Goal: Information Seeking & Learning: Learn about a topic

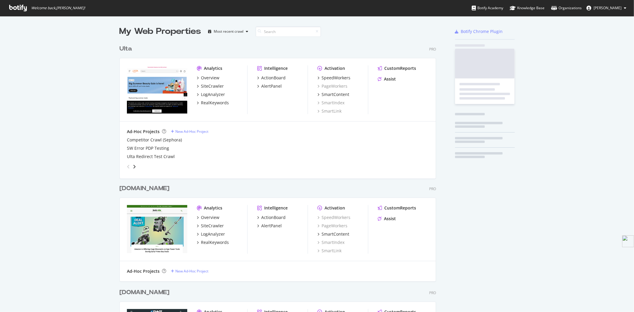
scroll to position [1217, 316]
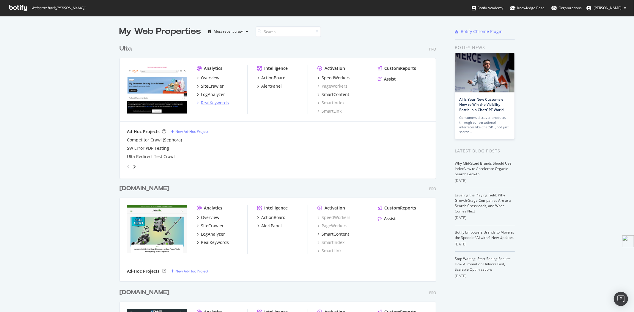
click at [212, 100] on div "RealKeywords" at bounding box center [215, 103] width 28 height 6
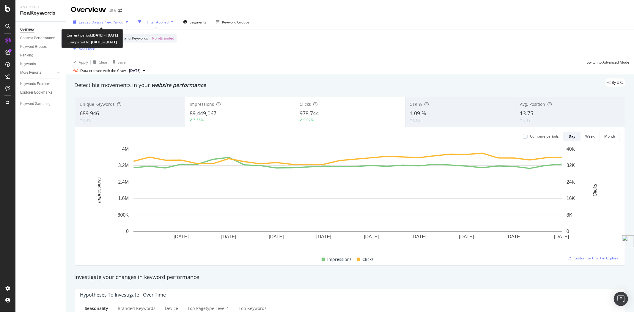
click at [98, 22] on span "Last 28 Days" at bounding box center [89, 22] width 21 height 5
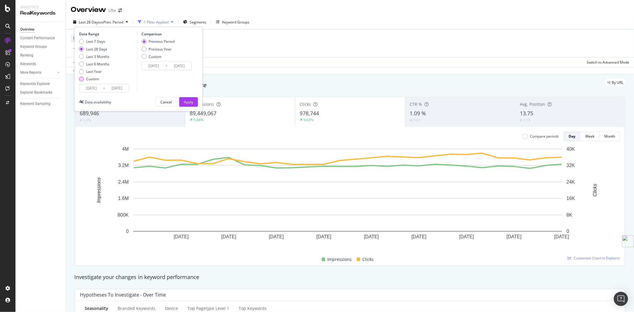
click at [87, 77] on div "Custom" at bounding box center [92, 78] width 13 height 5
click at [99, 89] on input "[DATE]" at bounding box center [91, 88] width 24 height 8
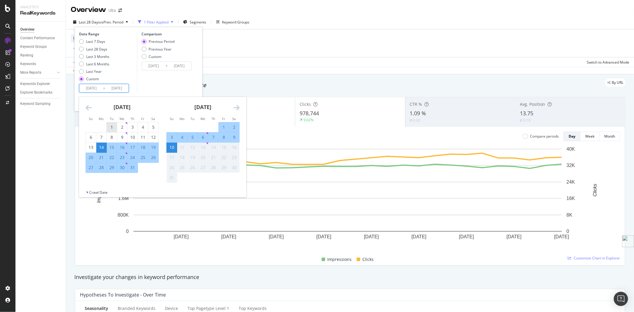
click at [113, 125] on div "1" at bounding box center [112, 127] width 10 height 6
type input "[DATE]"
click at [135, 169] on div "31" at bounding box center [133, 168] width 10 height 6
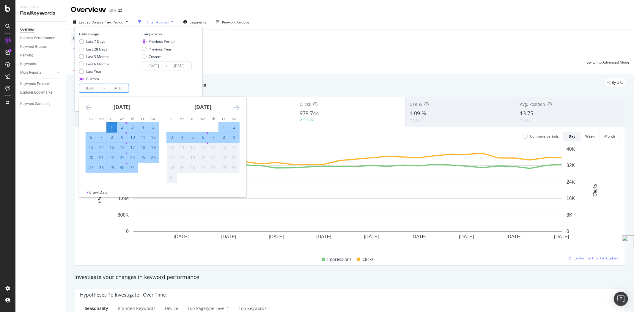
type input "[DATE]"
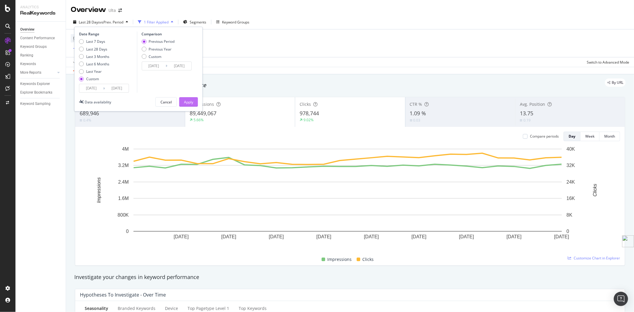
click at [195, 104] on button "Apply" at bounding box center [188, 102] width 19 height 10
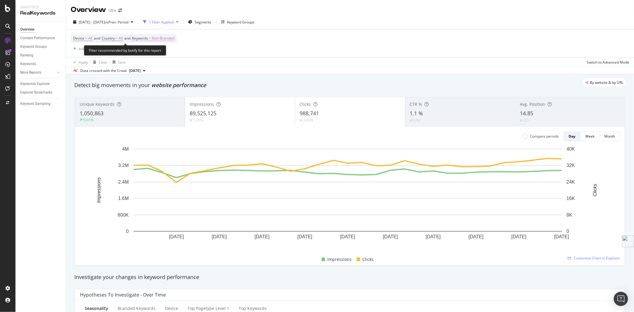
click at [164, 40] on span "Non-Branded" at bounding box center [163, 38] width 22 height 8
click at [166, 54] on div "button" at bounding box center [169, 53] width 7 height 4
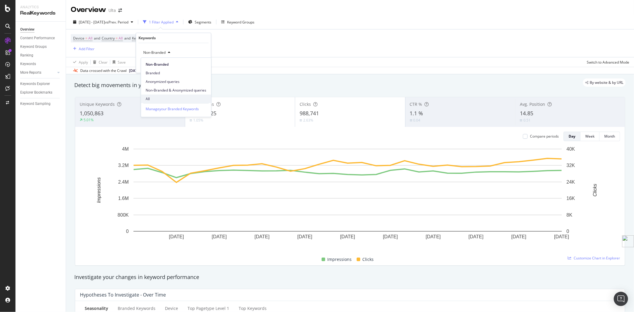
click at [161, 98] on span "All" at bounding box center [176, 98] width 61 height 5
click at [200, 65] on div "Apply" at bounding box center [201, 65] width 9 height 5
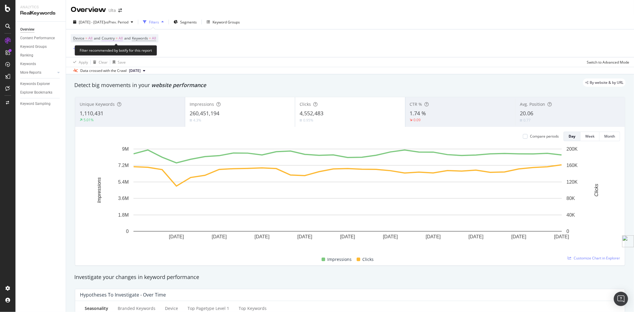
click at [118, 39] on span "=" at bounding box center [117, 38] width 2 height 5
click at [114, 53] on icon at bounding box center [115, 53] width 4 height 4
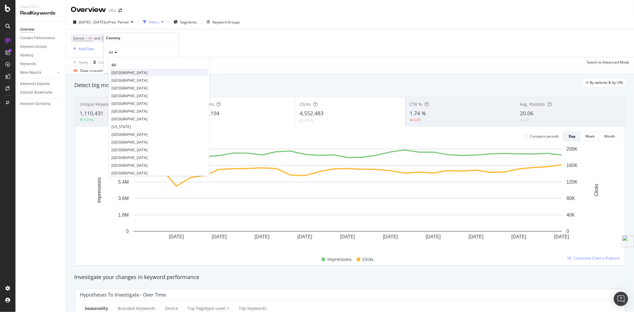
click at [118, 72] on span "[GEOGRAPHIC_DATA]" at bounding box center [130, 72] width 36 height 5
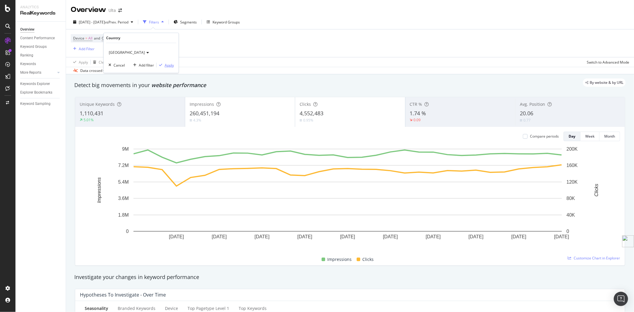
click at [164, 64] on div "button" at bounding box center [161, 65] width 8 height 4
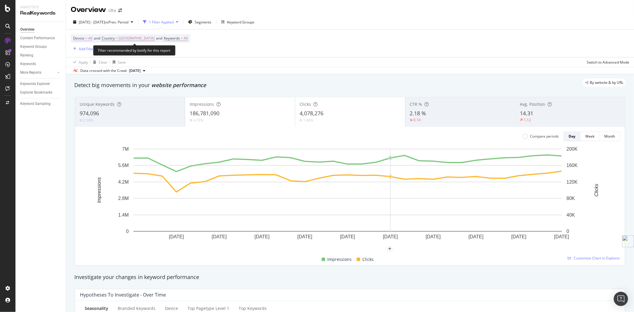
click at [87, 40] on span "=" at bounding box center [86, 38] width 2 height 5
click at [91, 51] on span "All Devices" at bounding box center [88, 52] width 18 height 5
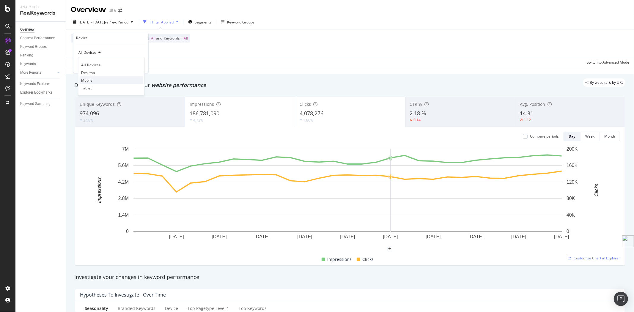
click at [97, 79] on div "Mobile" at bounding box center [112, 80] width 64 height 8
click at [141, 65] on div "Apply" at bounding box center [138, 65] width 9 height 5
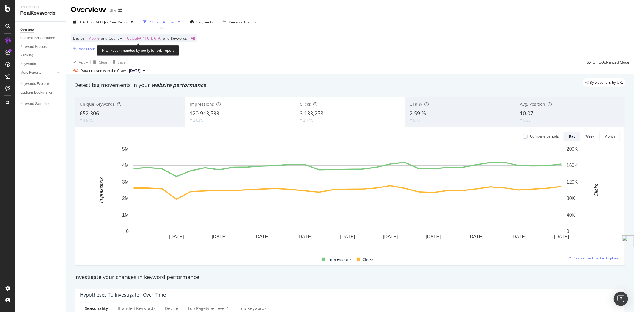
click at [187, 36] on span "Keywords" at bounding box center [179, 38] width 16 height 5
click at [194, 54] on icon "button" at bounding box center [195, 53] width 2 height 4
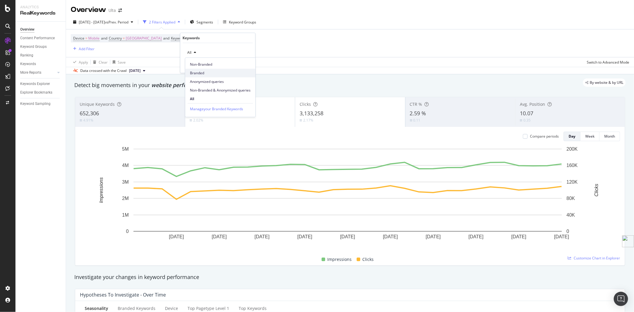
click at [203, 72] on span "Branded" at bounding box center [220, 72] width 61 height 5
click at [243, 67] on div "Apply" at bounding box center [245, 65] width 9 height 5
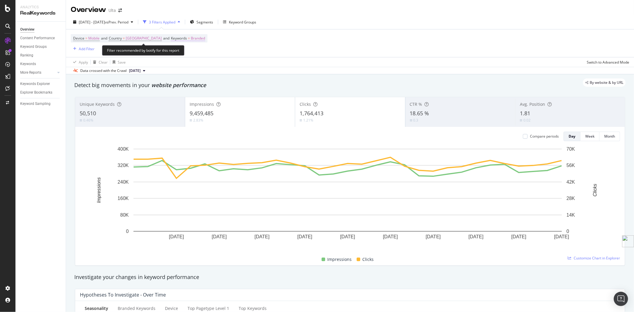
click at [200, 39] on span "Keywords = Branded" at bounding box center [188, 38] width 34 height 5
click at [204, 52] on icon "button" at bounding box center [205, 53] width 2 height 4
click at [274, 43] on div "Device = Mobile and Country = [GEOGRAPHIC_DATA] and Keywords = Branded Add Filt…" at bounding box center [350, 43] width 559 height 28
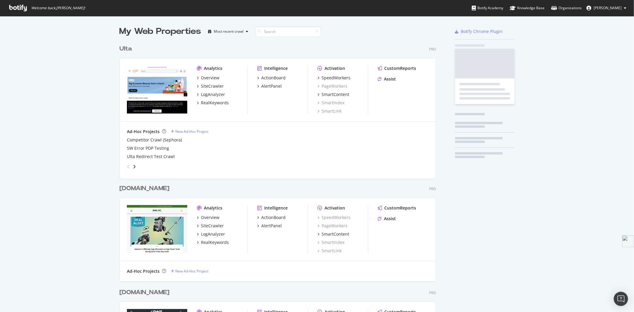
scroll to position [1217, 316]
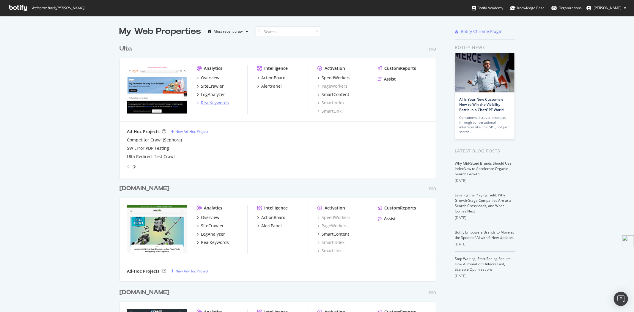
click at [214, 100] on div "RealKeywords" at bounding box center [215, 103] width 28 height 6
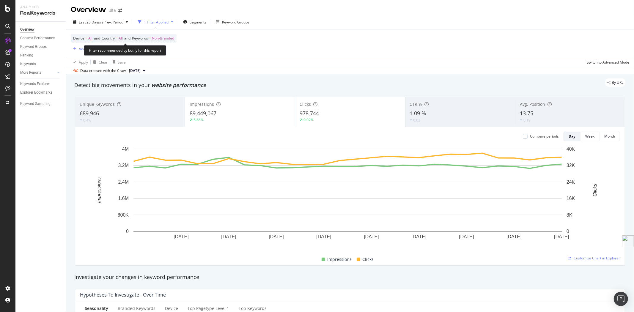
click at [82, 40] on span "Device" at bounding box center [78, 38] width 11 height 5
click at [95, 54] on span "All Devices" at bounding box center [88, 52] width 18 height 5
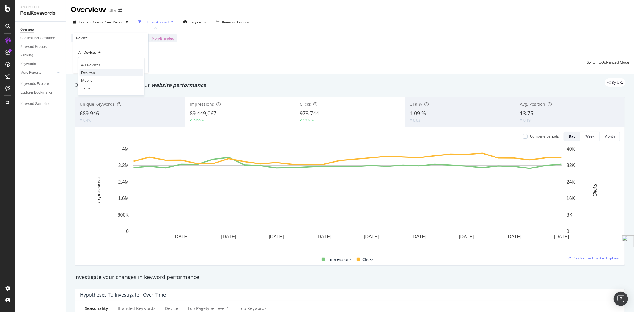
click at [98, 70] on div "Desktop" at bounding box center [112, 73] width 64 height 8
click at [141, 70] on div "Desktop Cancel Add filter Apply" at bounding box center [110, 58] width 75 height 30
click at [139, 63] on div "Apply" at bounding box center [138, 65] width 9 height 5
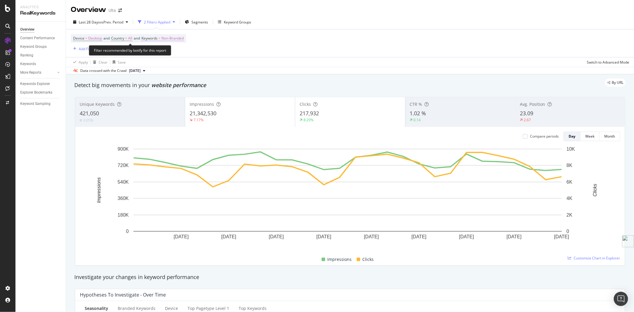
click at [176, 39] on span "Non-Branded" at bounding box center [172, 38] width 22 height 8
click at [172, 51] on span "Non-Branded" at bounding box center [162, 52] width 25 height 5
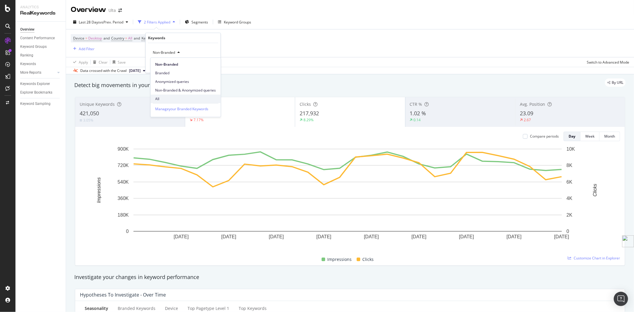
click at [170, 95] on div "All" at bounding box center [186, 99] width 70 height 9
click at [211, 64] on div "Apply" at bounding box center [211, 65] width 9 height 5
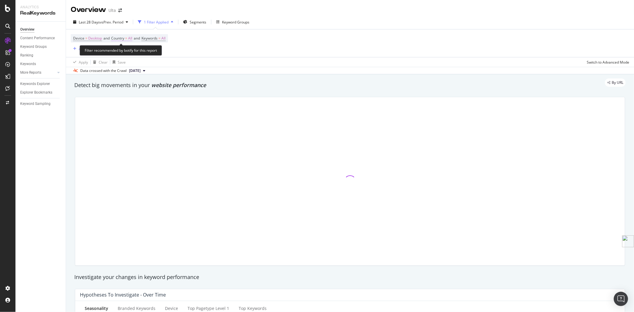
click at [123, 40] on span "Country" at bounding box center [117, 38] width 13 height 5
click at [127, 51] on div "All" at bounding box center [150, 53] width 65 height 10
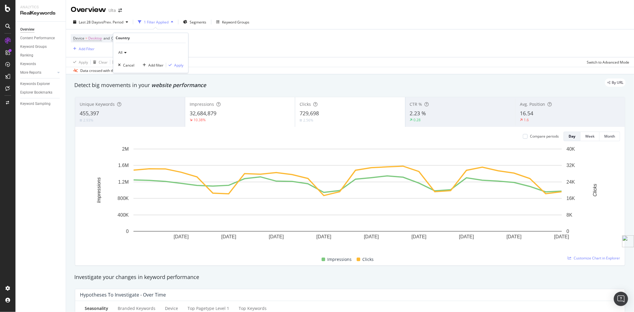
click at [124, 51] on icon at bounding box center [125, 53] width 4 height 4
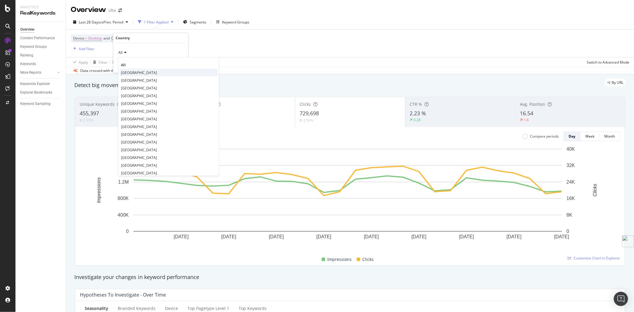
click at [129, 70] on span "[GEOGRAPHIC_DATA]" at bounding box center [139, 72] width 36 height 5
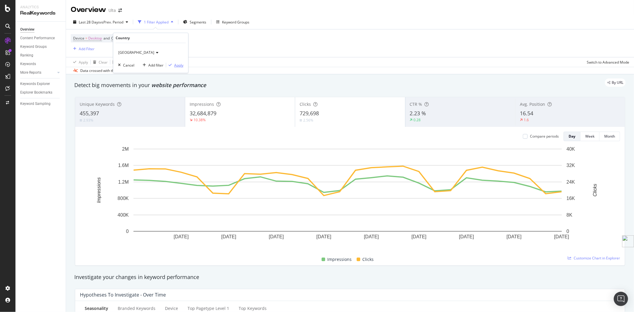
click at [180, 65] on div "Apply" at bounding box center [178, 65] width 9 height 5
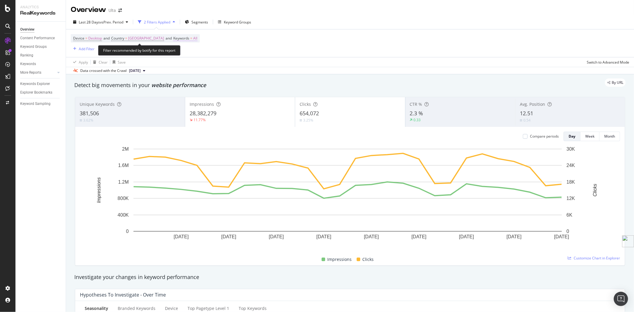
click at [192, 39] on span "=" at bounding box center [191, 38] width 2 height 5
click at [197, 53] on icon "button" at bounding box center [197, 53] width 2 height 4
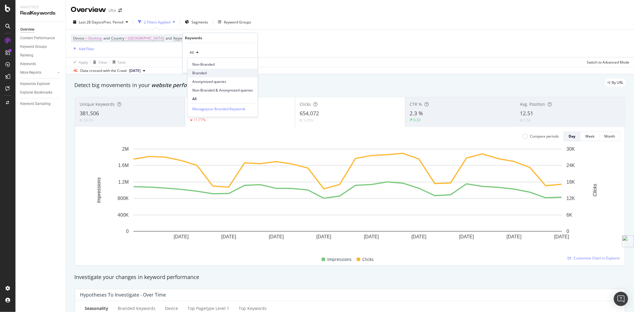
click at [198, 73] on span "Branded" at bounding box center [222, 72] width 61 height 5
click at [243, 67] on div "button" at bounding box center [240, 65] width 8 height 4
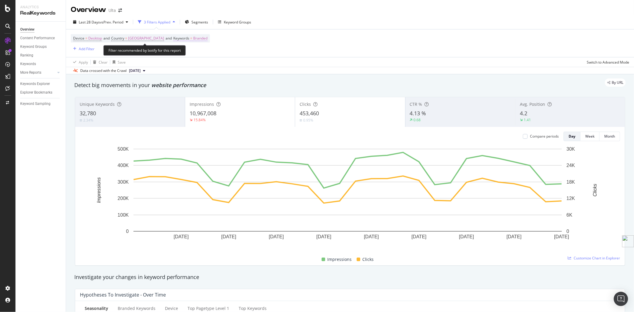
click at [208, 38] on span "Branded" at bounding box center [200, 38] width 14 height 8
click at [202, 51] on span "Branded" at bounding box center [195, 52] width 17 height 5
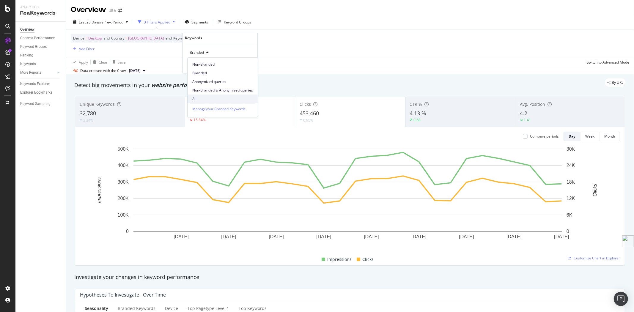
click at [207, 101] on span "All" at bounding box center [222, 98] width 61 height 5
click at [249, 66] on div "Apply" at bounding box center [248, 65] width 9 height 5
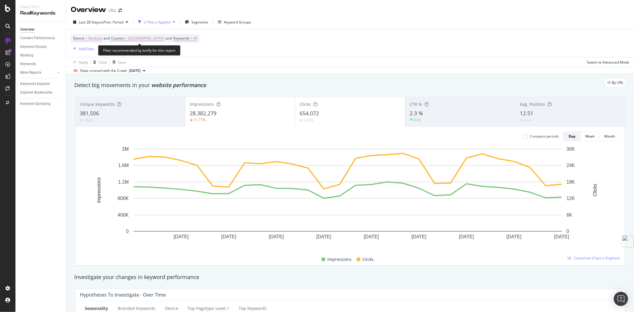
click at [91, 37] on span "Desktop" at bounding box center [95, 38] width 14 height 8
click at [93, 52] on icon at bounding box center [94, 53] width 4 height 4
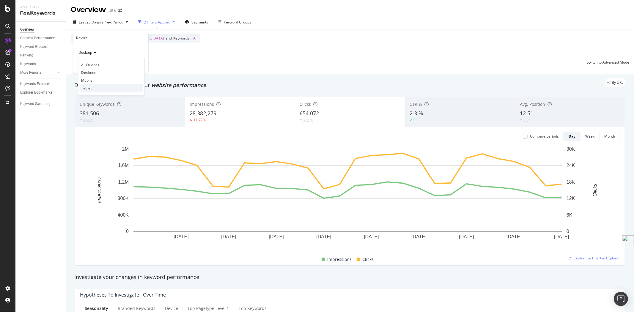
click at [92, 89] on div "Tablet" at bounding box center [112, 88] width 64 height 8
click at [135, 66] on div "Apply" at bounding box center [138, 65] width 9 height 5
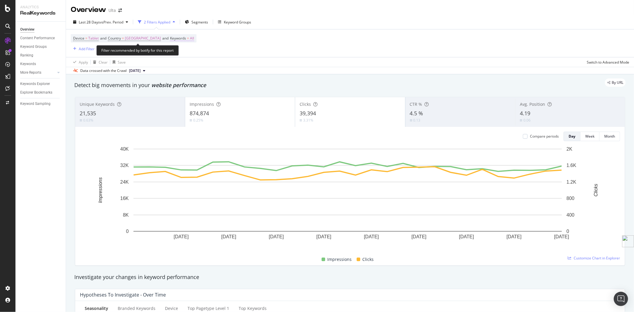
click at [189, 38] on span "=" at bounding box center [188, 38] width 2 height 5
click at [196, 52] on div "button" at bounding box center [193, 53] width 7 height 4
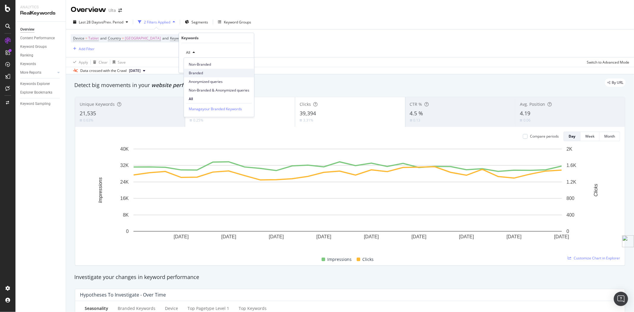
click at [200, 74] on span "Branded" at bounding box center [219, 72] width 61 height 5
click at [245, 68] on button "Apply" at bounding box center [240, 65] width 17 height 6
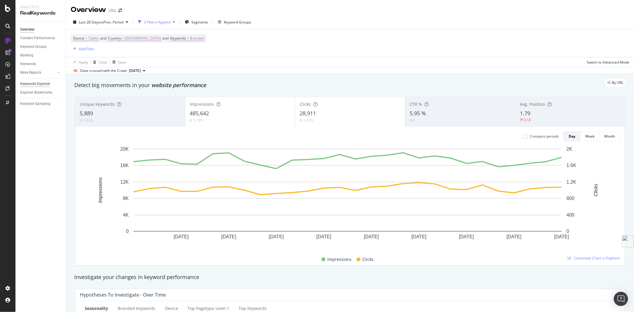
click at [33, 84] on div "Keywords Explorer" at bounding box center [35, 84] width 30 height 6
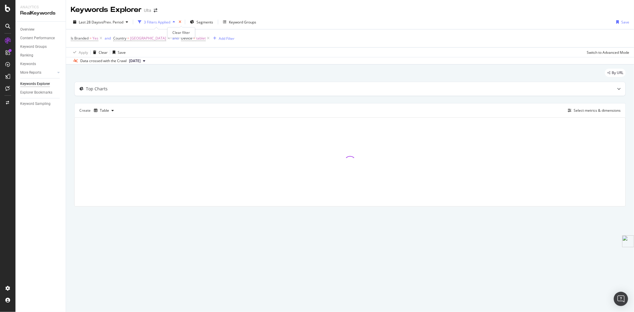
click at [181, 21] on icon "times" at bounding box center [180, 22] width 3 height 4
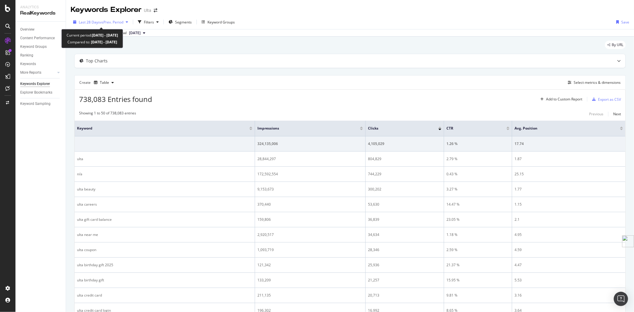
click at [123, 21] on span "vs Prev. Period" at bounding box center [111, 22] width 23 height 5
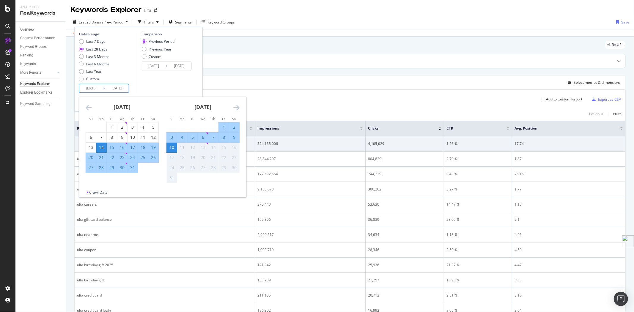
click at [102, 90] on input "[DATE]" at bounding box center [91, 88] width 24 height 8
click at [116, 130] on div "1" at bounding box center [112, 128] width 10 height 10
type input "[DATE]"
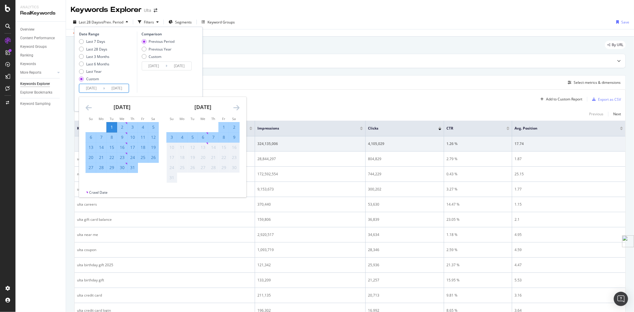
click at [141, 168] on td "Calendar" at bounding box center [143, 168] width 10 height 10
click at [132, 168] on div "31" at bounding box center [133, 168] width 10 height 6
type input "[DATE]"
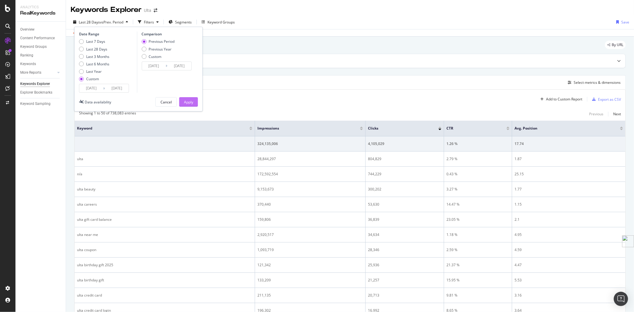
click at [195, 103] on button "Apply" at bounding box center [188, 102] width 19 height 10
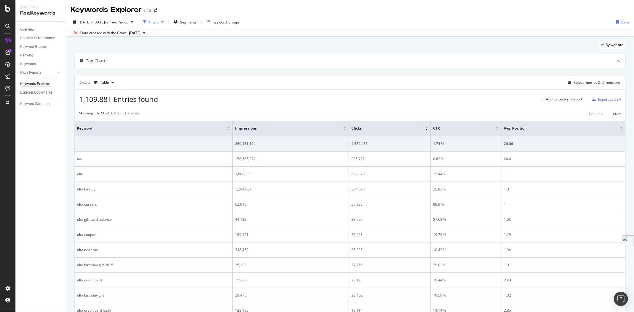
click at [159, 22] on div "Filters" at bounding box center [154, 22] width 10 height 5
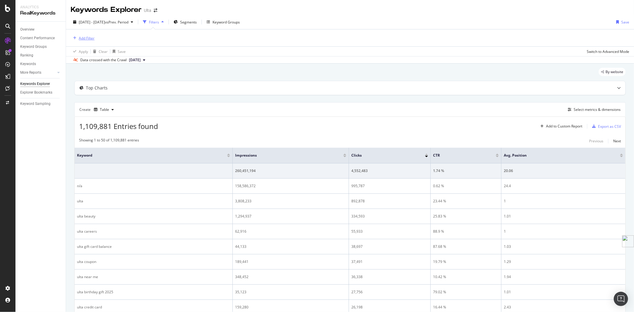
click at [84, 39] on div "Add Filter" at bounding box center [87, 38] width 16 height 5
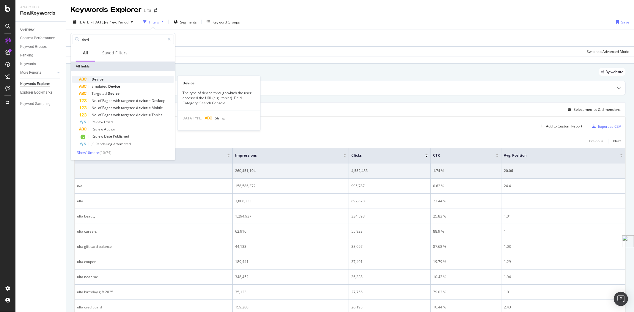
type input "devi"
click at [96, 76] on div "Device" at bounding box center [126, 79] width 95 height 7
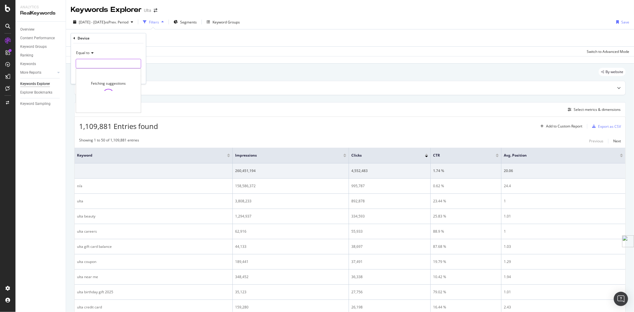
click at [94, 62] on input "text" at bounding box center [108, 64] width 65 height 10
click at [92, 72] on span "mobile" at bounding box center [98, 71] width 40 height 5
type input "mobile"
click at [135, 78] on div "Apply" at bounding box center [136, 76] width 9 height 5
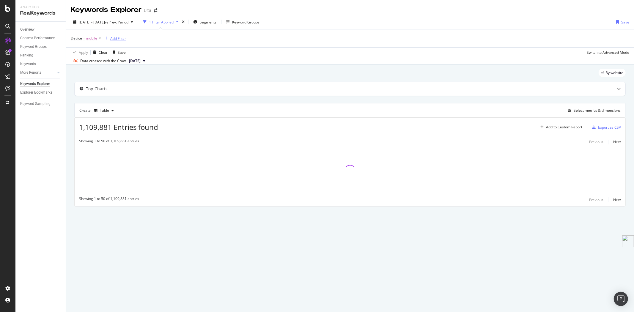
click at [120, 38] on div "Add Filter" at bounding box center [118, 38] width 16 height 5
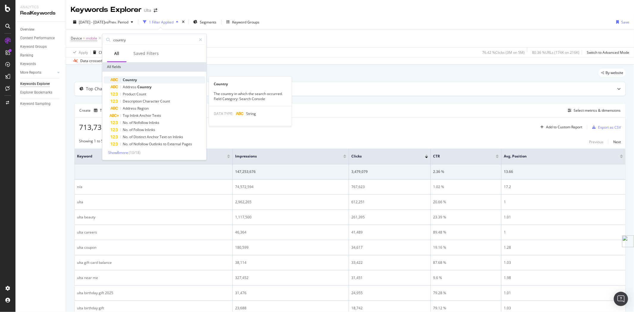
type input "country"
click at [126, 79] on span "Country" at bounding box center [130, 79] width 14 height 5
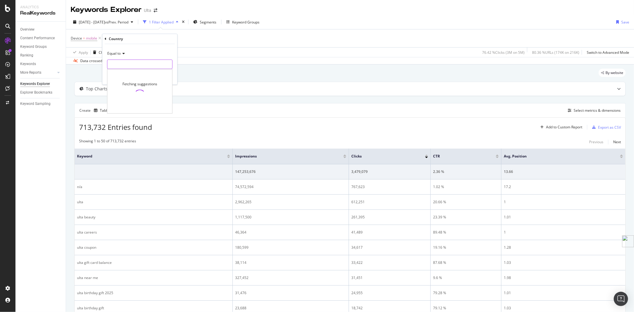
click at [120, 62] on input "text" at bounding box center [139, 64] width 65 height 10
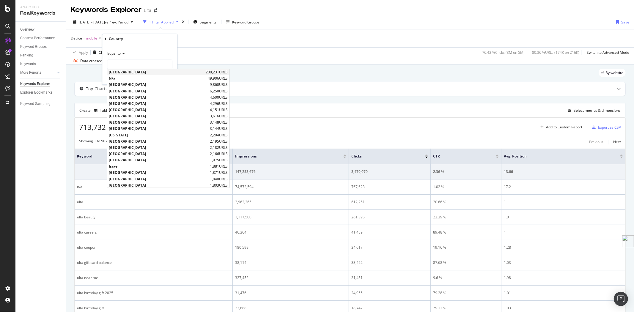
click at [125, 72] on span "[GEOGRAPHIC_DATA]" at bounding box center [156, 72] width 95 height 5
type input "[GEOGRAPHIC_DATA]"
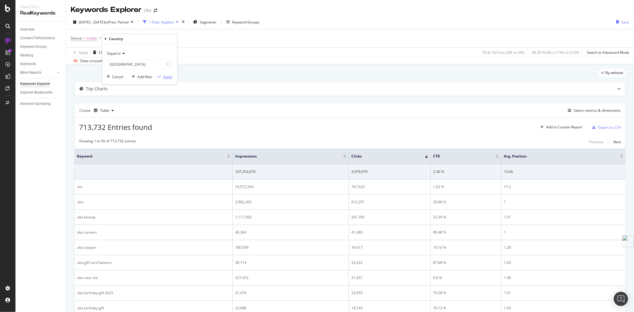
click at [167, 79] on div "Apply" at bounding box center [167, 76] width 9 height 5
click at [187, 38] on div "Add Filter" at bounding box center [186, 38] width 16 height 5
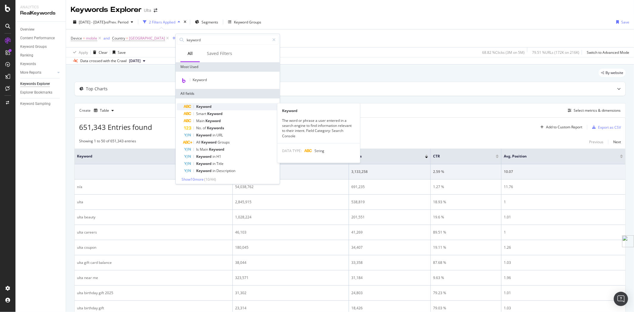
scroll to position [2, 0]
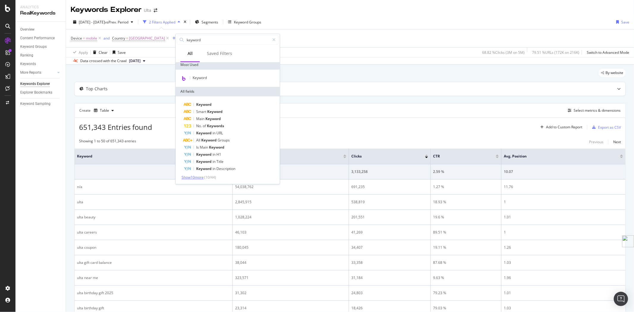
type input "keyword"
click at [191, 175] on span "Show 10 more" at bounding box center [193, 177] width 22 height 5
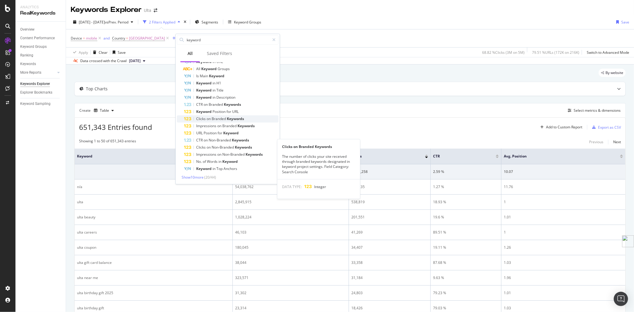
scroll to position [0, 0]
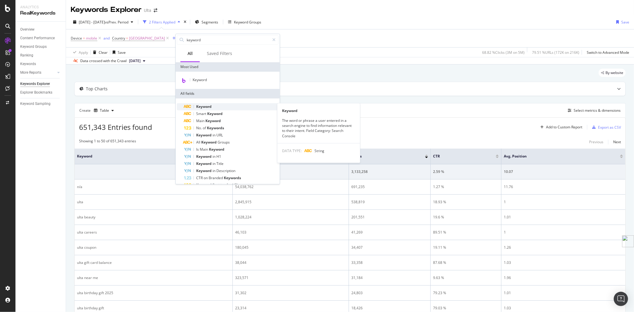
click at [213, 107] on div "Keyword" at bounding box center [231, 106] width 95 height 7
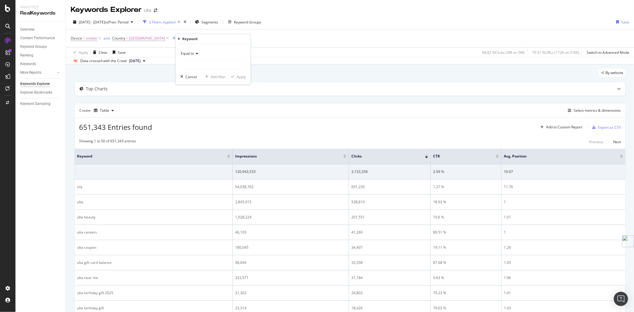
click at [193, 54] on span "Equal to" at bounding box center [187, 53] width 13 height 5
click at [198, 112] on span "Contains" at bounding box center [190, 112] width 15 height 5
click at [198, 61] on input "text" at bounding box center [213, 64] width 65 height 10
type input "Ulta"
click at [243, 76] on div "Apply" at bounding box center [241, 76] width 9 height 5
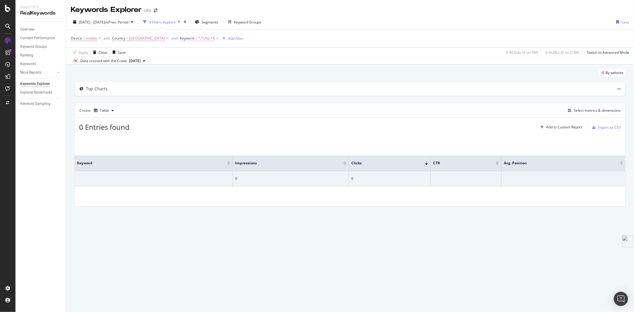
click at [197, 39] on span "=" at bounding box center [196, 38] width 2 height 5
click at [197, 76] on div "Cancel" at bounding box center [200, 75] width 11 height 5
click at [220, 40] on icon at bounding box center [217, 38] width 5 height 6
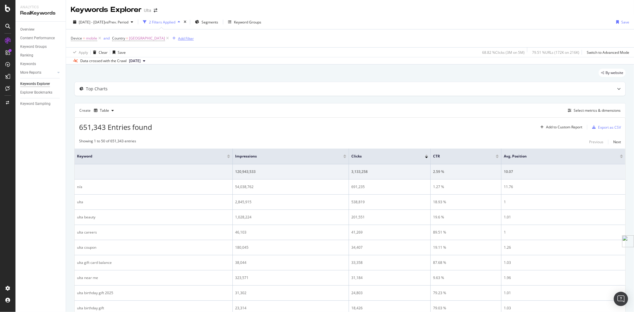
click at [189, 41] on div "Add Filter" at bounding box center [182, 38] width 24 height 7
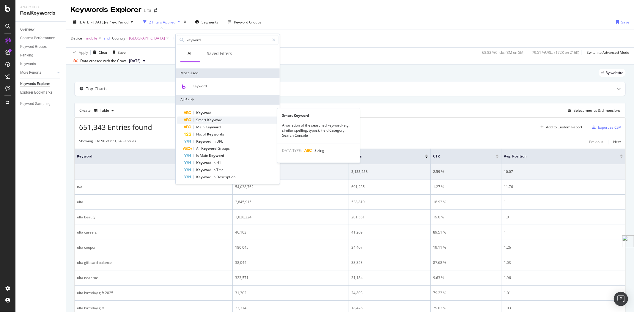
scroll to position [28, 0]
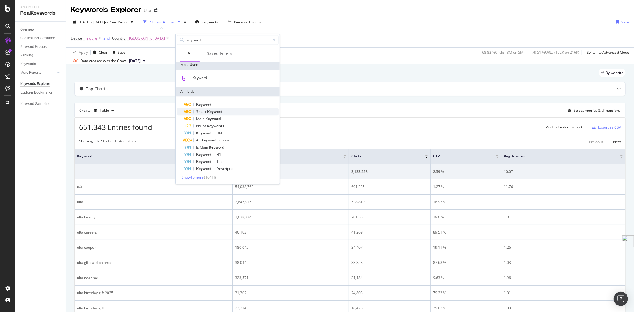
click at [236, 138] on div "All Keyword Groups" at bounding box center [231, 140] width 95 height 7
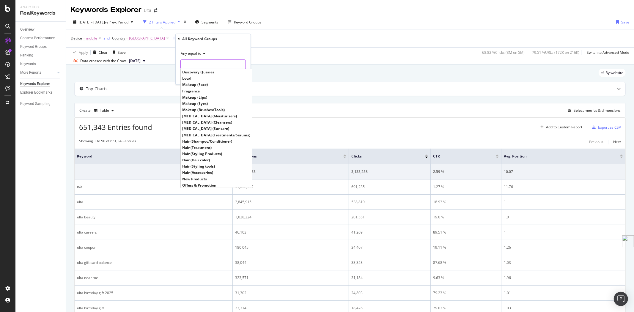
click at [211, 64] on input "text" at bounding box center [213, 64] width 65 height 10
click at [264, 54] on div "Apply Clear Save 68.82 % Clicks ( 3M on 5M ) 79.51 % URLs ( 172K on 216K ) Swit…" at bounding box center [350, 52] width 568 height 10
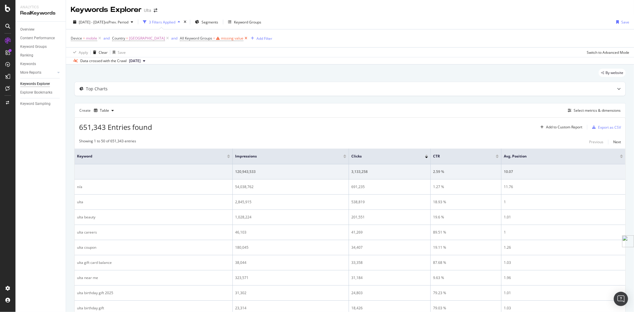
click at [249, 40] on icon at bounding box center [246, 38] width 5 height 6
click at [194, 39] on div "Add Filter" at bounding box center [186, 38] width 16 height 5
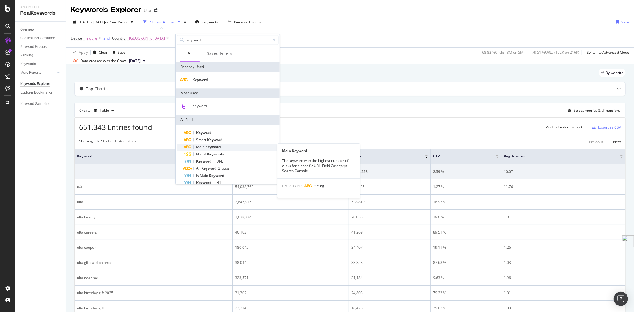
scroll to position [28, 0]
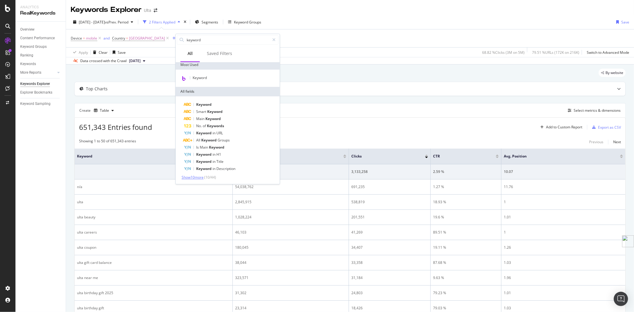
click at [197, 178] on span "Show 10 more" at bounding box center [193, 177] width 22 height 5
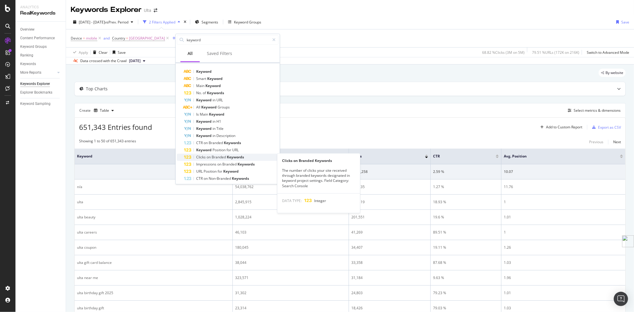
scroll to position [94, 0]
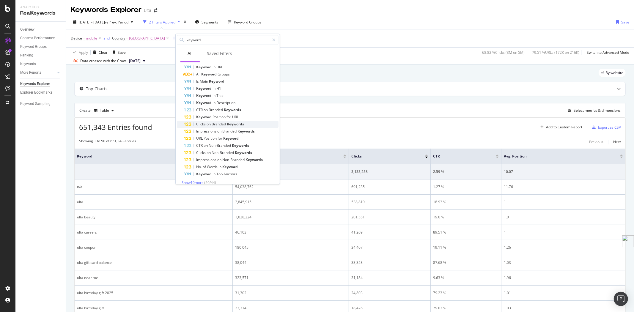
click at [230, 124] on span "Keywords" at bounding box center [235, 124] width 17 height 5
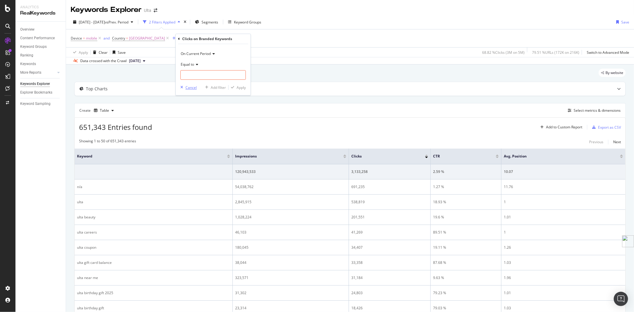
click at [192, 87] on div "Cancel" at bounding box center [191, 87] width 11 height 5
click at [258, 22] on div "Keyword Groups" at bounding box center [247, 22] width 27 height 5
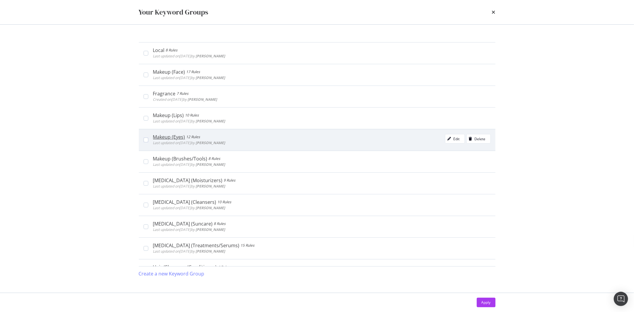
scroll to position [0, 0]
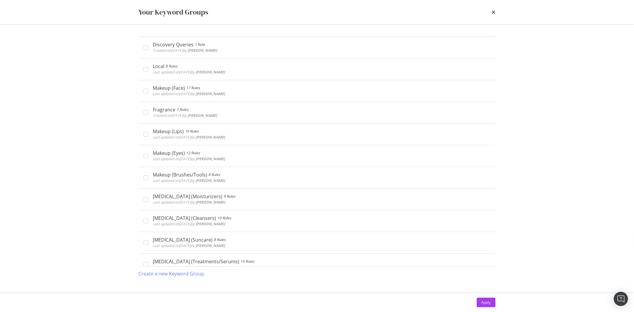
click at [497, 12] on div "Your Keyword Groups" at bounding box center [317, 12] width 381 height 24
click at [495, 12] on icon "times" at bounding box center [494, 12] width 4 height 5
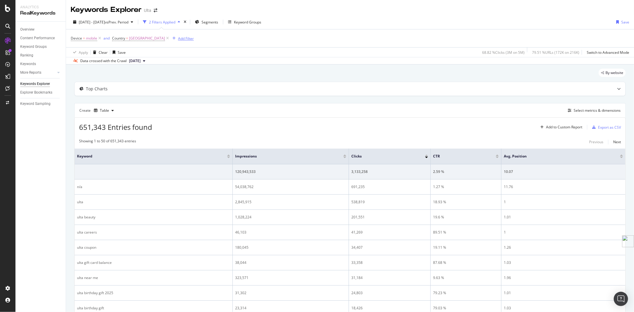
click at [190, 39] on div "Add Filter" at bounding box center [186, 38] width 16 height 5
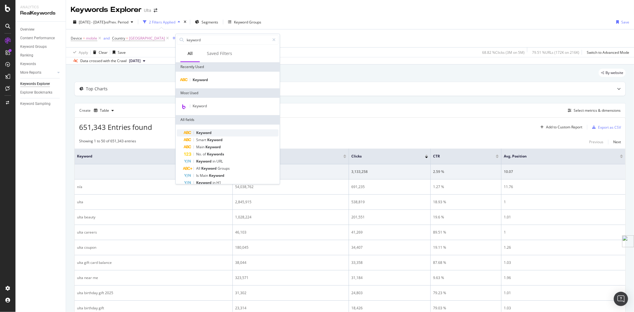
click at [206, 133] on span "Keyword" at bounding box center [203, 132] width 15 height 5
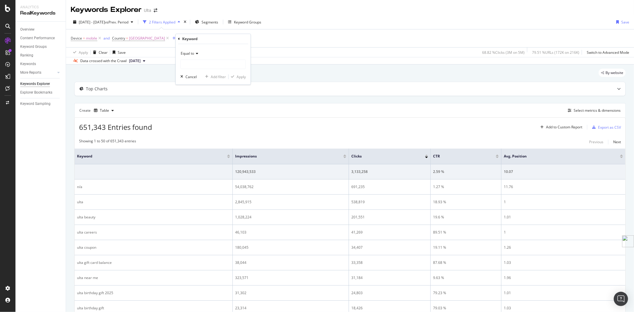
click at [198, 57] on div "Equal to" at bounding box center [213, 54] width 65 height 10
click at [199, 114] on div "Contains" at bounding box center [214, 112] width 64 height 8
click at [207, 67] on input "text" at bounding box center [213, 64] width 65 height 10
type input "ulta"
click at [237, 74] on div "Apply" at bounding box center [237, 76] width 17 height 5
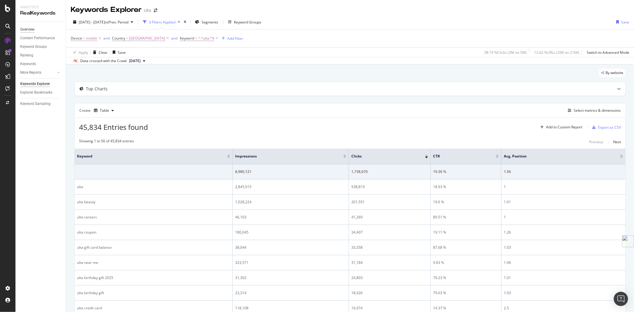
click at [30, 30] on div "Overview" at bounding box center [27, 29] width 14 height 6
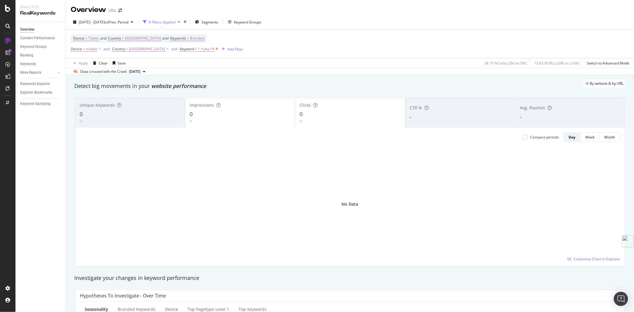
click at [219, 49] on icon at bounding box center [216, 49] width 5 height 6
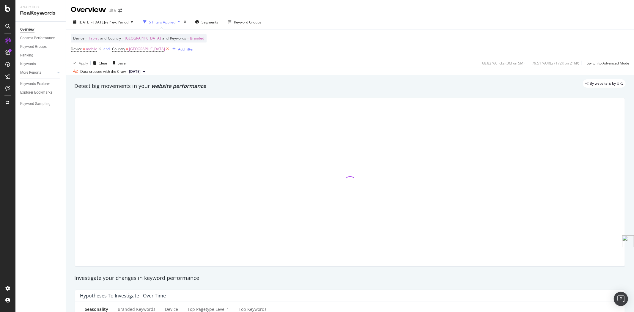
click at [170, 50] on icon at bounding box center [167, 49] width 5 height 6
click at [99, 51] on icon at bounding box center [99, 49] width 5 height 6
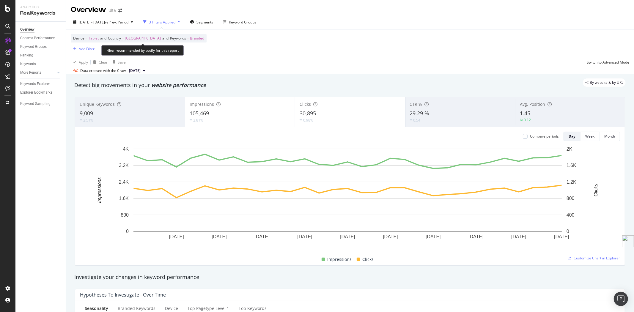
click at [87, 38] on span "Device = Tablet" at bounding box center [86, 38] width 26 height 5
click at [88, 52] on span "Tablet" at bounding box center [84, 52] width 10 height 5
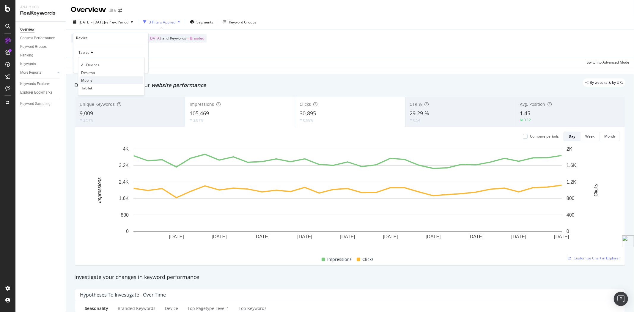
click at [91, 80] on span "Mobile" at bounding box center [86, 80] width 11 height 5
click at [139, 67] on div "Apply" at bounding box center [138, 65] width 9 height 5
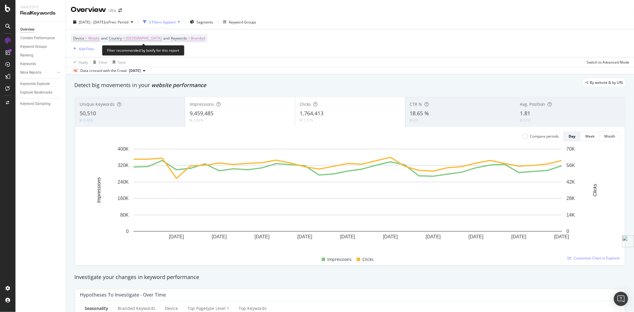
click at [205, 39] on span "Branded" at bounding box center [198, 38] width 14 height 8
click at [201, 53] on span "Branded" at bounding box center [193, 52] width 17 height 5
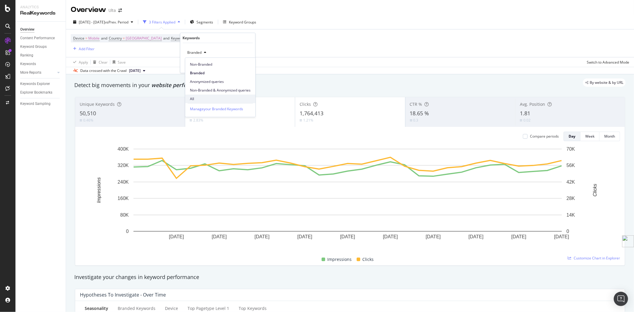
click at [201, 99] on span "All" at bounding box center [220, 98] width 61 height 5
click at [243, 64] on div "Apply" at bounding box center [245, 65] width 9 height 5
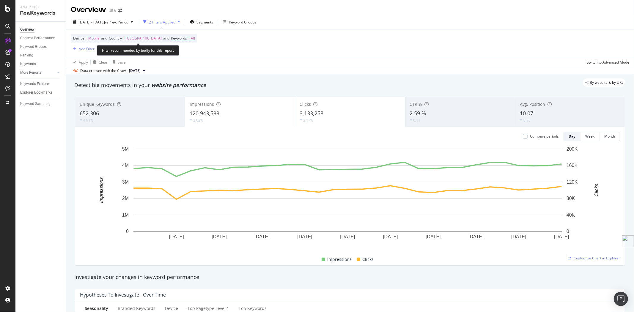
click at [187, 39] on span "Keywords" at bounding box center [179, 38] width 16 height 5
click at [194, 53] on icon "button" at bounding box center [195, 53] width 2 height 4
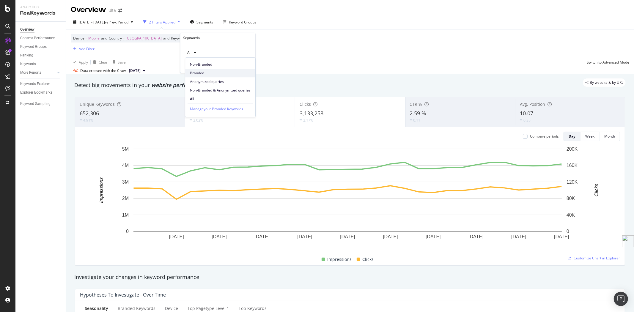
click at [201, 74] on span "Branded" at bounding box center [220, 72] width 61 height 5
click at [244, 67] on div "Apply" at bounding box center [245, 65] width 9 height 5
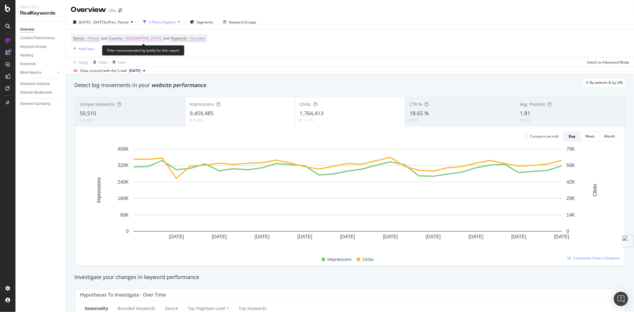
click at [135, 37] on span "[GEOGRAPHIC_DATA]" at bounding box center [144, 38] width 36 height 8
click at [154, 64] on div "Add filter" at bounding box center [153, 65] width 15 height 5
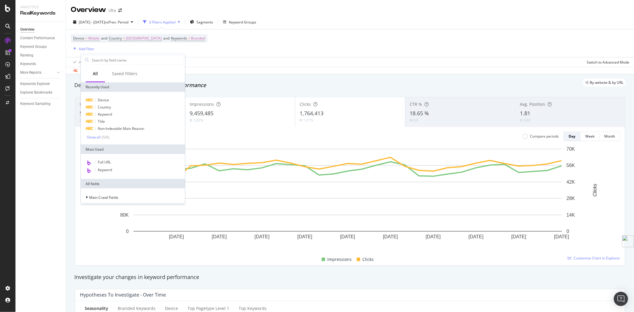
click at [233, 49] on div "Device = Mobile and Country = [GEOGRAPHIC_DATA] and Keywords = Branded Add Filt…" at bounding box center [350, 43] width 559 height 28
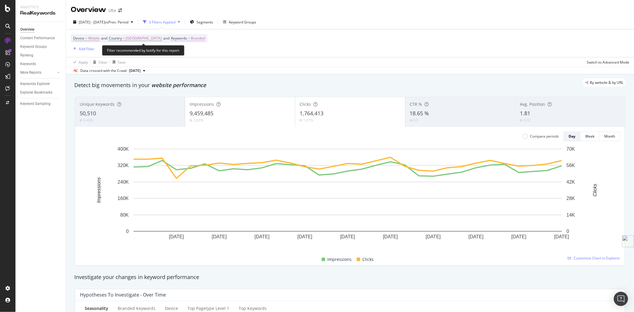
click at [196, 40] on span "Keywords = Branded" at bounding box center [188, 38] width 34 height 5
click at [200, 51] on span "Branded" at bounding box center [193, 52] width 17 height 5
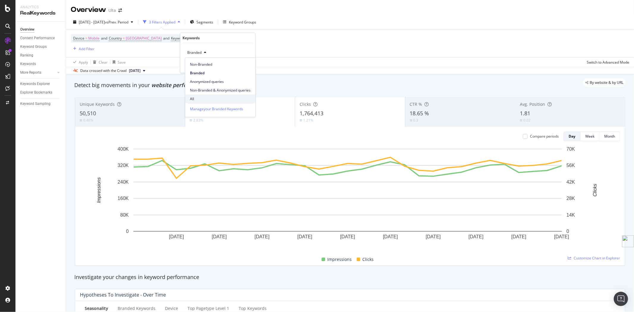
click at [199, 98] on span "All" at bounding box center [220, 98] width 61 height 5
click at [245, 65] on div "Apply" at bounding box center [245, 65] width 9 height 5
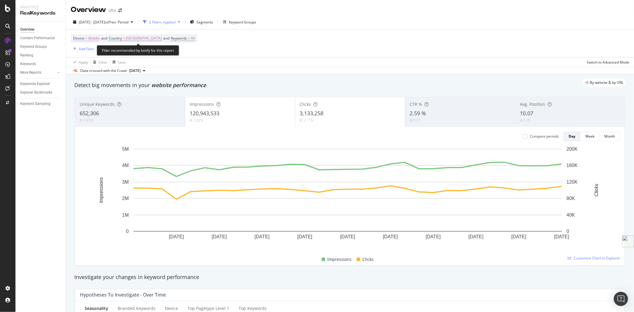
click at [91, 37] on span "Mobile" at bounding box center [93, 38] width 11 height 8
click at [92, 54] on icon at bounding box center [92, 53] width 4 height 4
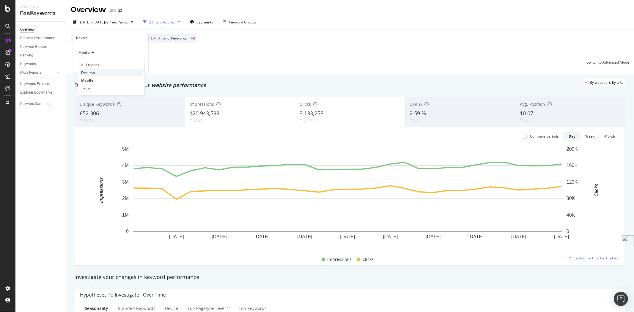
click at [92, 73] on span "Desktop" at bounding box center [88, 72] width 14 height 5
click at [137, 66] on div "Apply" at bounding box center [138, 65] width 9 height 5
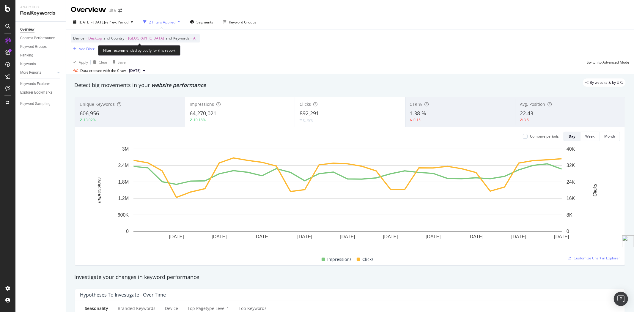
click at [96, 40] on span "Desktop" at bounding box center [95, 38] width 14 height 8
click at [94, 52] on icon at bounding box center [94, 53] width 4 height 4
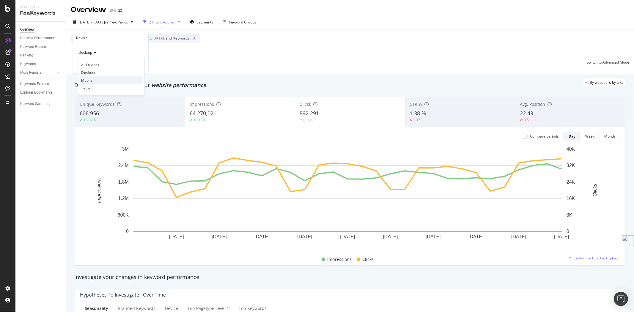
click at [93, 81] on div "Mobile" at bounding box center [112, 80] width 64 height 8
click at [141, 66] on div "Apply" at bounding box center [138, 65] width 9 height 5
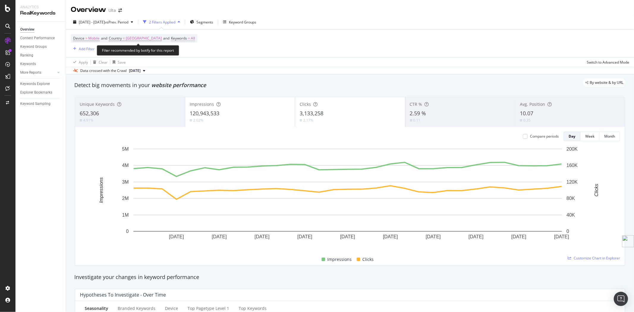
click at [195, 40] on span "Keywords = All" at bounding box center [183, 38] width 24 height 5
click at [193, 51] on div "All" at bounding box center [192, 52] width 14 height 9
click at [225, 50] on div "All" at bounding box center [217, 53] width 65 height 10
click at [154, 40] on span "[GEOGRAPHIC_DATA]" at bounding box center [144, 38] width 36 height 8
click at [144, 54] on span "[GEOGRAPHIC_DATA]" at bounding box center [134, 52] width 36 height 5
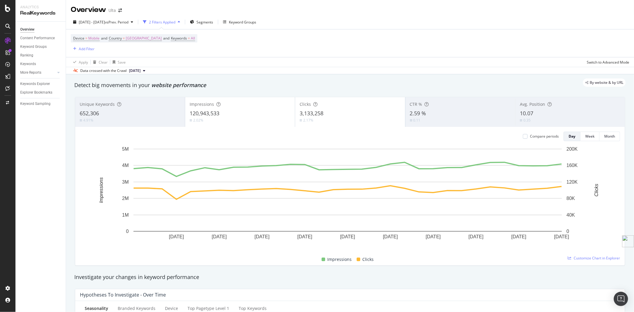
click at [246, 46] on div "Device = Mobile and Country = [GEOGRAPHIC_DATA] and Keywords = All Add Filter" at bounding box center [350, 43] width 559 height 28
click at [187, 40] on span "Keywords" at bounding box center [179, 38] width 16 height 5
click at [92, 39] on span "Mobile" at bounding box center [93, 38] width 11 height 8
click at [92, 53] on icon at bounding box center [92, 53] width 4 height 4
click at [92, 72] on span "Desktop" at bounding box center [88, 72] width 14 height 5
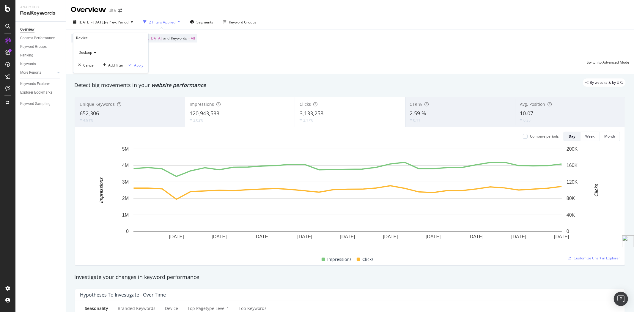
click at [143, 66] on div "Apply" at bounding box center [138, 65] width 9 height 5
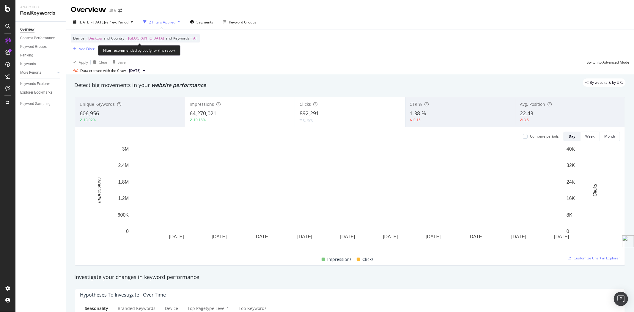
click at [189, 40] on span "Keywords" at bounding box center [181, 38] width 16 height 5
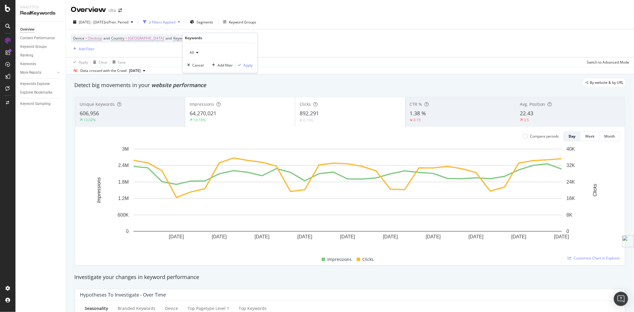
click at [194, 54] on div "button" at bounding box center [197, 53] width 7 height 4
click at [205, 72] on span "Branded" at bounding box center [222, 72] width 61 height 5
click at [249, 66] on div "Apply" at bounding box center [248, 65] width 9 height 5
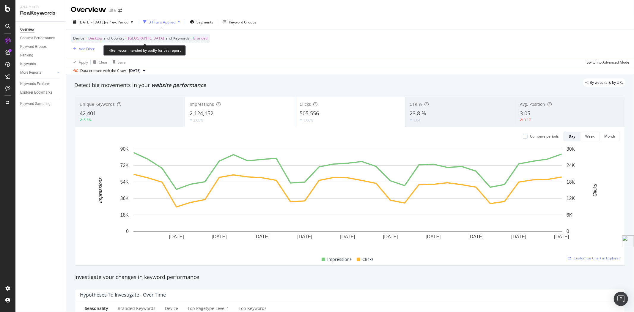
click at [88, 38] on span "Desktop" at bounding box center [95, 38] width 14 height 8
click at [89, 53] on span "Desktop" at bounding box center [86, 52] width 14 height 5
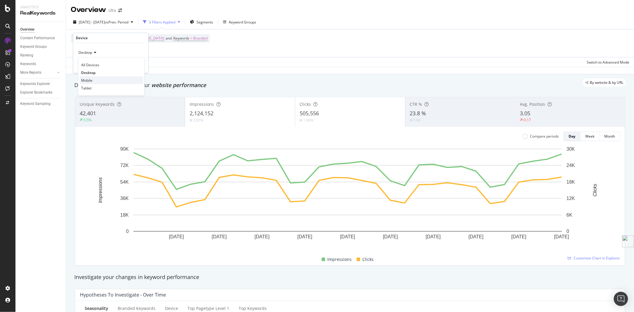
click at [91, 82] on span "Mobile" at bounding box center [86, 80] width 11 height 5
click at [91, 50] on div "Mobile" at bounding box center [110, 53] width 65 height 10
click at [94, 85] on div "Tablet" at bounding box center [112, 88] width 64 height 8
click at [139, 66] on div "Apply" at bounding box center [138, 65] width 9 height 5
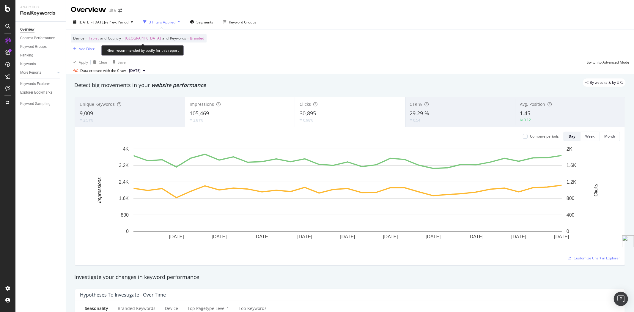
click at [204, 39] on span "Branded" at bounding box center [197, 38] width 14 height 8
click at [204, 51] on icon "button" at bounding box center [204, 53] width 2 height 4
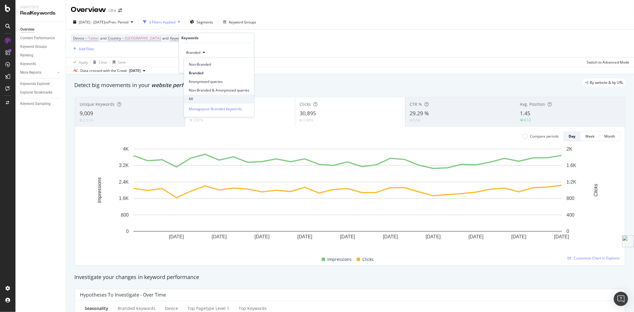
click at [201, 96] on div "All" at bounding box center [219, 99] width 70 height 9
click at [248, 63] on div "Apply" at bounding box center [244, 65] width 9 height 5
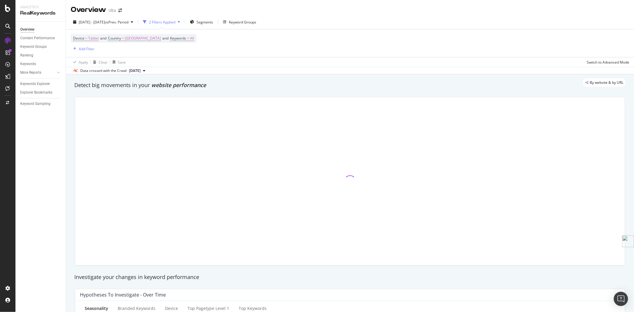
click at [246, 63] on div "Apply Clear Save Switch to Advanced Mode" at bounding box center [350, 62] width 568 height 10
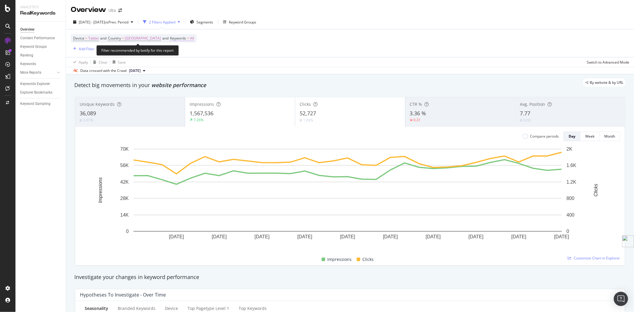
click at [189, 39] on span "=" at bounding box center [188, 38] width 2 height 5
click at [192, 51] on div "button" at bounding box center [193, 53] width 7 height 4
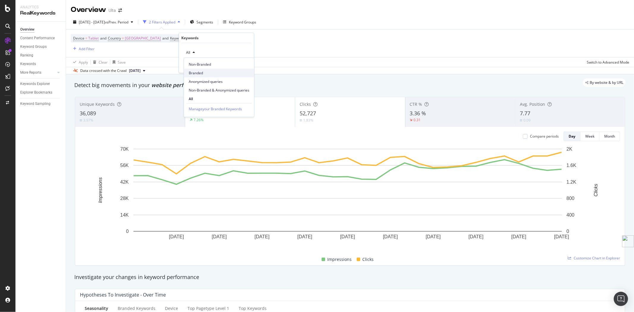
click at [200, 71] on span "Branded" at bounding box center [219, 72] width 61 height 5
click at [245, 67] on div "Apply" at bounding box center [244, 65] width 9 height 5
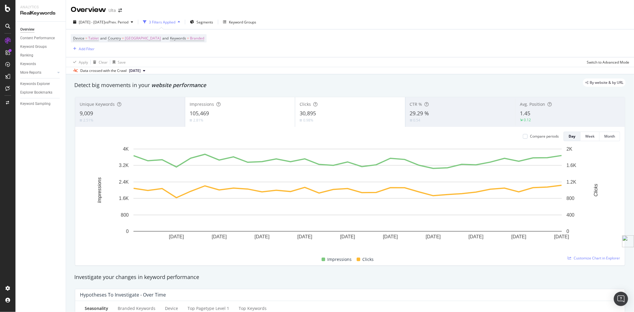
drag, startPoint x: 45, startPoint y: 85, endPoint x: 43, endPoint y: 32, distance: 53.0
click at [45, 85] on div "Keywords Explorer" at bounding box center [35, 84] width 30 height 6
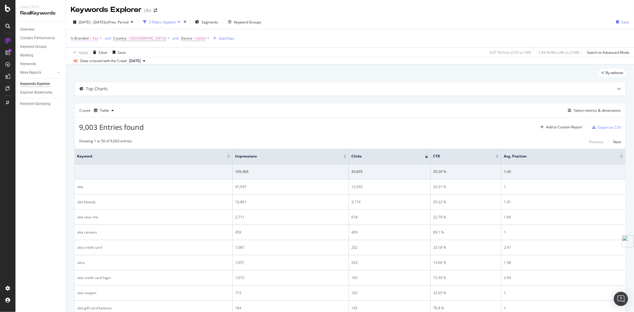
click at [92, 39] on span "Is Branded = Yes" at bounding box center [85, 38] width 28 height 5
click at [87, 52] on div "Yes" at bounding box center [108, 53] width 65 height 10
click at [88, 73] on div "No" at bounding box center [109, 73] width 64 height 8
click at [83, 52] on icon at bounding box center [83, 53] width 4 height 4
click at [84, 63] on span "Yes" at bounding box center [82, 64] width 6 height 5
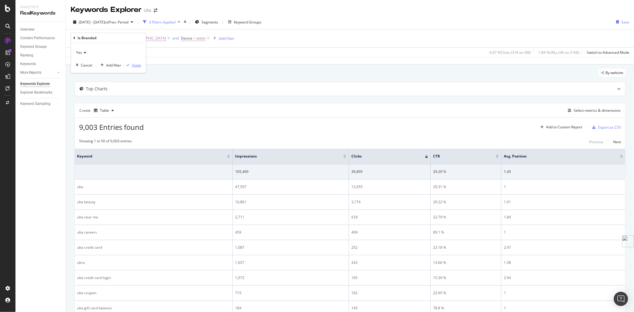
click at [137, 64] on div "Apply" at bounding box center [136, 65] width 9 height 5
click at [138, 39] on span "[GEOGRAPHIC_DATA]" at bounding box center [148, 38] width 36 height 8
type input "[GEOGRAPHIC_DATA]"
click at [132, 52] on icon at bounding box center [134, 53] width 4 height 4
click at [132, 71] on span "Not equal to" at bounding box center [131, 72] width 20 height 5
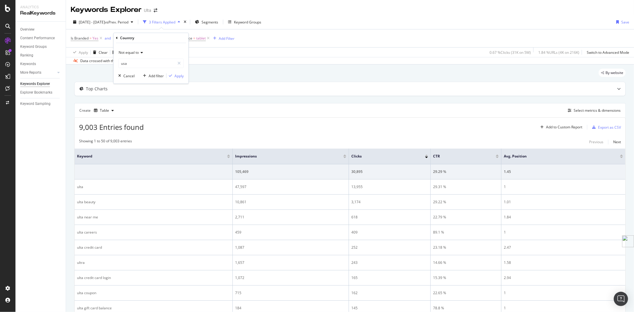
type input "[GEOGRAPHIC_DATA]"
click at [178, 76] on div "Apply" at bounding box center [179, 75] width 9 height 5
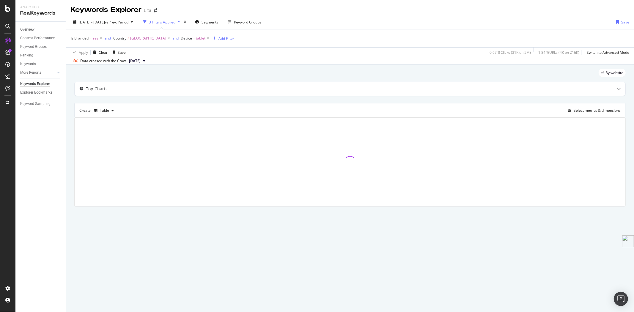
click at [206, 40] on span "tablet" at bounding box center [201, 38] width 10 height 8
click at [207, 63] on input "tablet" at bounding box center [220, 64] width 56 height 10
click at [206, 73] on span "mobile" at bounding box center [213, 71] width 40 height 5
type input "mobile"
click at [250, 76] on div "Apply" at bounding box center [252, 75] width 9 height 5
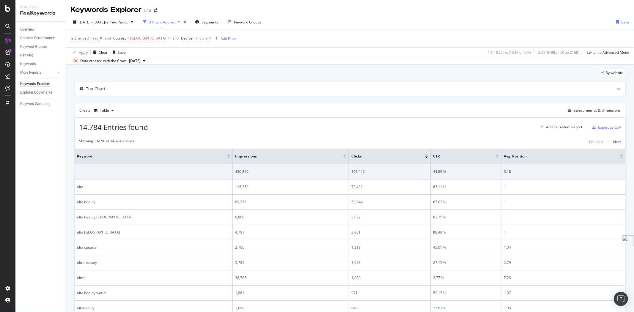
click at [101, 39] on icon at bounding box center [100, 38] width 5 height 6
click at [163, 39] on span "mobile" at bounding box center [159, 38] width 11 height 8
click at [170, 64] on input "mobile" at bounding box center [177, 64] width 56 height 10
click at [168, 75] on span "desktop" at bounding box center [172, 77] width 42 height 5
type input "desktop"
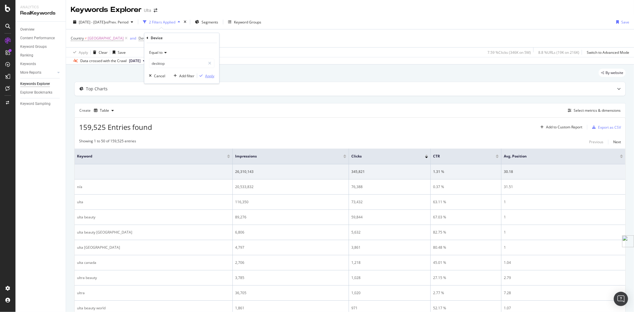
click at [209, 78] on div "Apply" at bounding box center [209, 75] width 9 height 5
click at [162, 39] on span "desktop" at bounding box center [160, 38] width 13 height 8
click at [174, 60] on input "desktop" at bounding box center [177, 64] width 56 height 10
click at [170, 90] on span "tablet" at bounding box center [172, 90] width 42 height 5
type input "tablet"
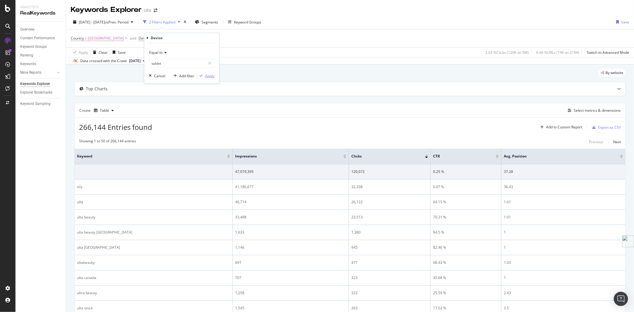
click at [206, 77] on div "Apply" at bounding box center [209, 75] width 9 height 5
click at [111, 39] on span "[GEOGRAPHIC_DATA]" at bounding box center [106, 38] width 36 height 8
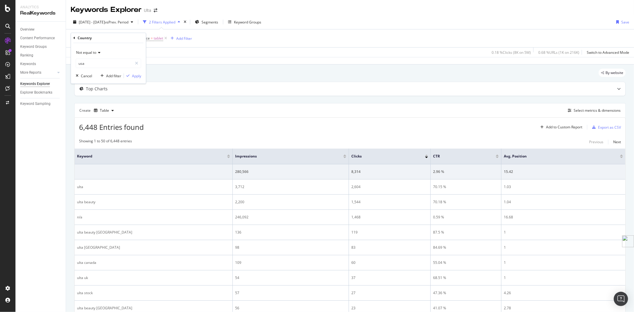
type input "[GEOGRAPHIC_DATA]"
click at [96, 51] on span "Not equal to" at bounding box center [86, 52] width 20 height 5
click at [95, 63] on div "Equal to" at bounding box center [109, 65] width 64 height 8
type input "[GEOGRAPHIC_DATA]"
click at [137, 78] on div "Apply" at bounding box center [136, 75] width 9 height 5
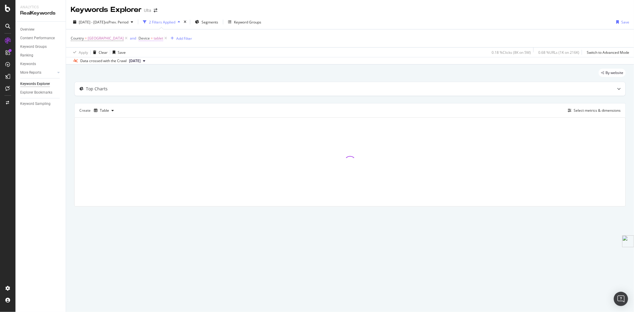
click at [161, 39] on span "tablet" at bounding box center [159, 38] width 10 height 8
click at [171, 63] on input "tablet" at bounding box center [177, 64] width 56 height 10
click at [169, 72] on span "mobile" at bounding box center [171, 71] width 40 height 5
type input "mobile"
click at [212, 76] on div "Apply" at bounding box center [209, 75] width 9 height 5
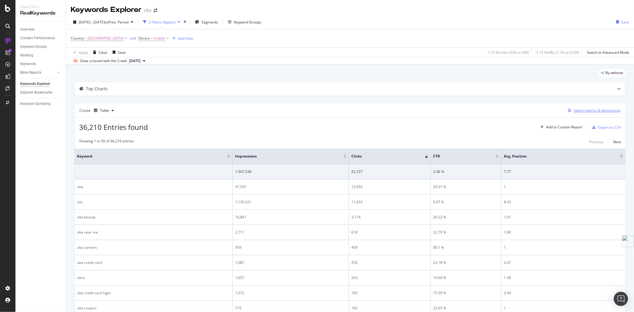
click at [603, 110] on div "Select metrics & dimensions" at bounding box center [597, 110] width 47 height 5
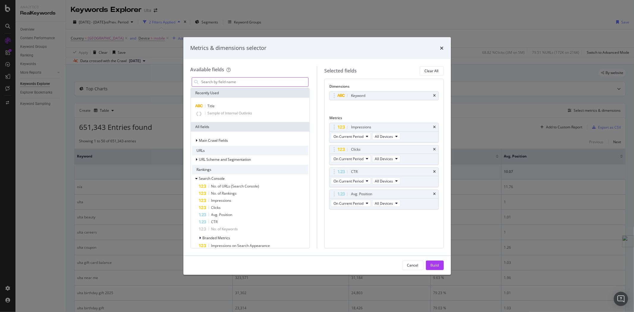
click at [216, 80] on input "modal" at bounding box center [255, 82] width 108 height 9
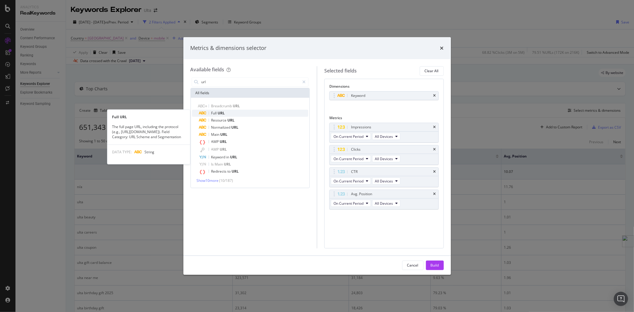
type input "url"
click at [240, 112] on div "Full URL" at bounding box center [253, 113] width 109 height 7
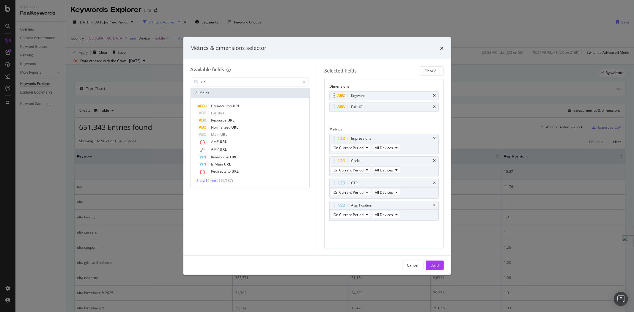
click at [437, 95] on div "Keyword" at bounding box center [384, 96] width 109 height 8
click at [434, 95] on icon "times" at bounding box center [435, 96] width 3 height 4
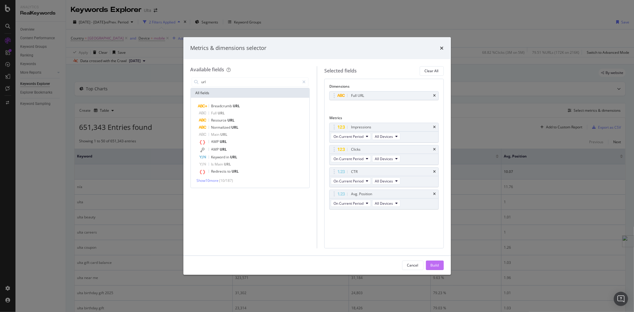
click at [439, 265] on button "Build" at bounding box center [435, 266] width 18 height 10
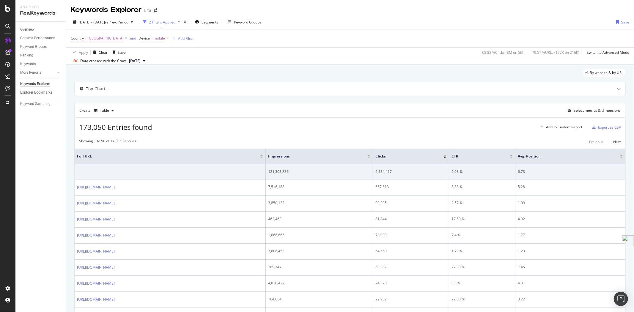
click at [111, 39] on span "[GEOGRAPHIC_DATA]" at bounding box center [106, 38] width 36 height 8
type input "[GEOGRAPHIC_DATA]"
click at [85, 51] on span "Equal to" at bounding box center [82, 52] width 13 height 5
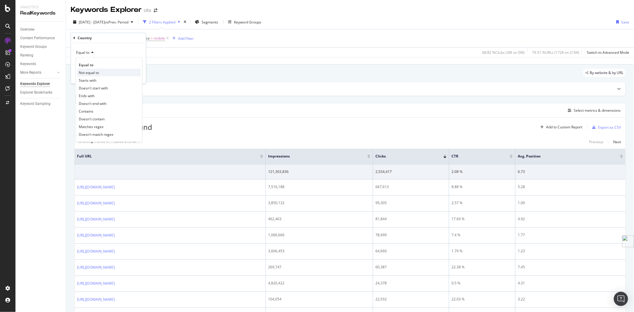
click at [91, 71] on span "Not equal to" at bounding box center [89, 72] width 20 height 5
type input "[GEOGRAPHIC_DATA]"
click at [136, 77] on div "Apply" at bounding box center [136, 75] width 9 height 5
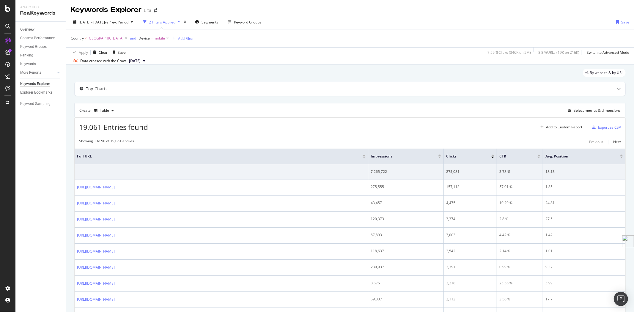
click at [112, 41] on span "[GEOGRAPHIC_DATA]" at bounding box center [106, 38] width 36 height 8
type input "[GEOGRAPHIC_DATA]"
click at [97, 53] on icon at bounding box center [98, 53] width 4 height 4
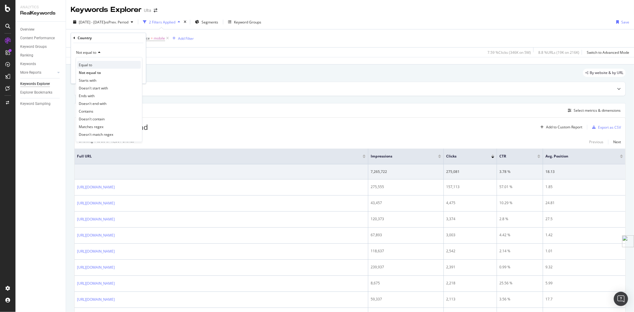
click at [95, 63] on div "Equal to" at bounding box center [109, 65] width 64 height 8
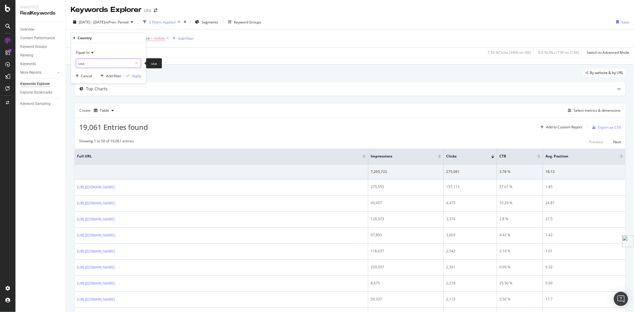
type input "[GEOGRAPHIC_DATA]"
click at [138, 75] on div "Apply" at bounding box center [136, 75] width 9 height 5
click at [163, 38] on span "mobile" at bounding box center [159, 38] width 11 height 8
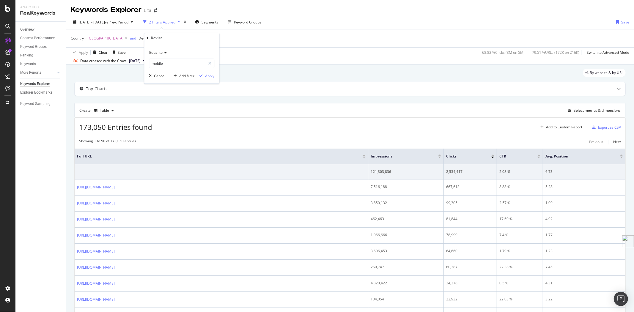
click at [165, 53] on icon at bounding box center [165, 53] width 4 height 4
click at [166, 51] on icon at bounding box center [165, 53] width 4 height 4
click at [168, 67] on input "mobile" at bounding box center [177, 64] width 56 height 10
click at [163, 79] on span "desktop" at bounding box center [172, 77] width 42 height 5
type input "desktop"
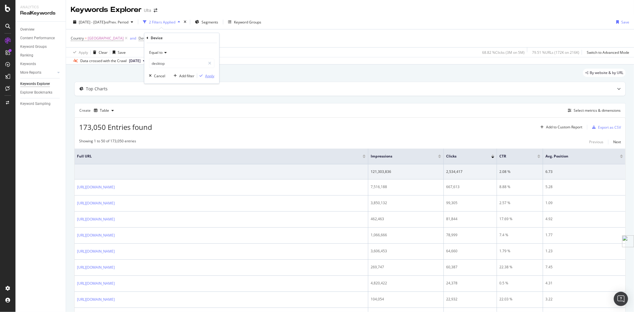
click at [210, 75] on div "Apply" at bounding box center [209, 75] width 9 height 5
click at [95, 38] on span "[GEOGRAPHIC_DATA]" at bounding box center [106, 38] width 36 height 8
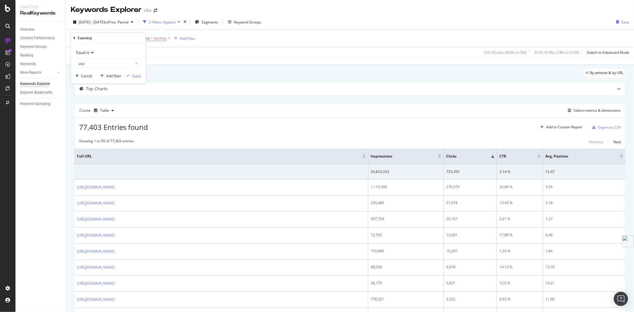
type input "[GEOGRAPHIC_DATA]"
click at [93, 50] on div "Equal to" at bounding box center [108, 53] width 65 height 10
click at [90, 72] on span "Not equal to" at bounding box center [89, 72] width 20 height 5
type input "[GEOGRAPHIC_DATA]"
click at [136, 79] on button "Apply" at bounding box center [132, 76] width 17 height 6
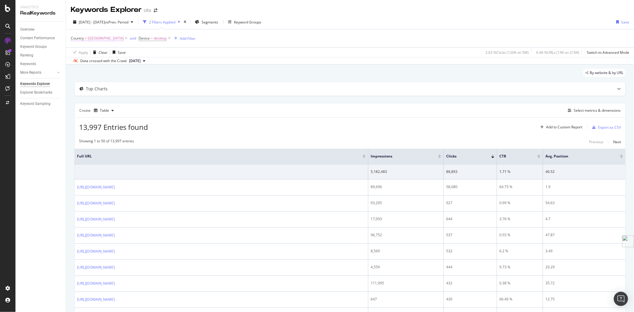
click at [96, 37] on span "[GEOGRAPHIC_DATA]" at bounding box center [106, 38] width 36 height 8
type input "[GEOGRAPHIC_DATA]"
click at [94, 51] on span "Not equal to" at bounding box center [86, 52] width 20 height 5
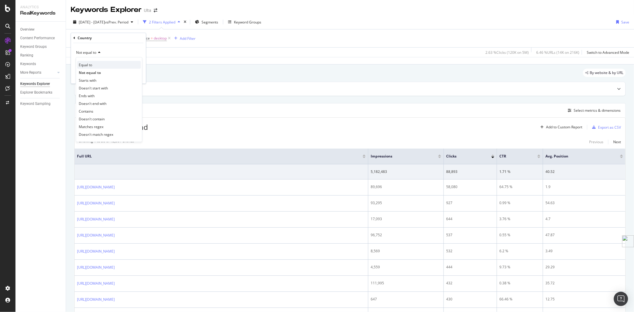
click at [94, 65] on div "Equal to" at bounding box center [109, 65] width 64 height 8
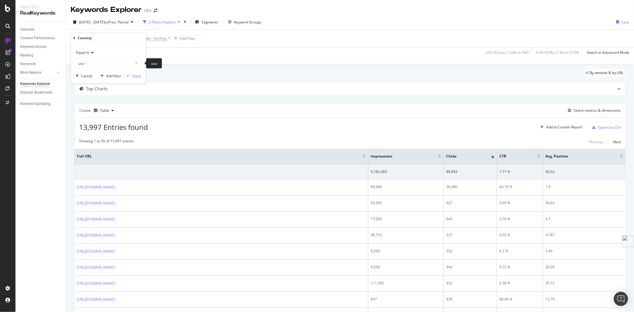
type input "[GEOGRAPHIC_DATA]"
click at [134, 75] on div "Apply" at bounding box center [136, 75] width 9 height 5
click at [165, 39] on span "desktop" at bounding box center [160, 38] width 13 height 8
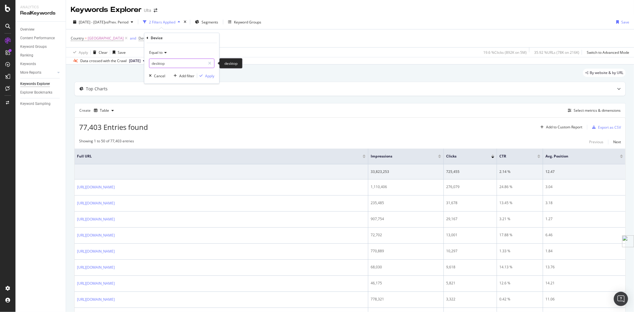
click at [170, 62] on input "desktop" at bounding box center [177, 64] width 56 height 10
click at [171, 87] on div "tablet 11,623 URLS" at bounding box center [182, 90] width 66 height 6
type input "tablet"
click at [208, 79] on button "Apply" at bounding box center [205, 76] width 17 height 6
click at [161, 40] on span "tablet" at bounding box center [159, 38] width 10 height 8
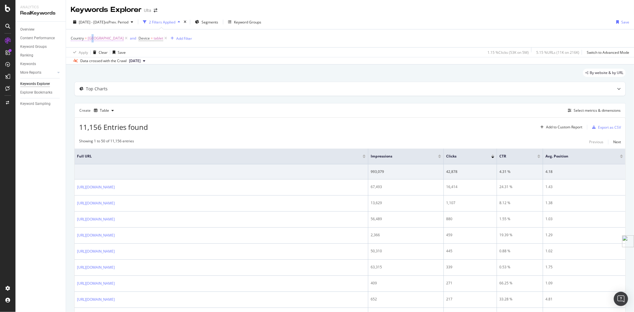
click at [93, 38] on span "[GEOGRAPHIC_DATA]" at bounding box center [106, 38] width 36 height 8
type input "[GEOGRAPHIC_DATA]"
click at [84, 55] on div "Equal to" at bounding box center [108, 53] width 65 height 10
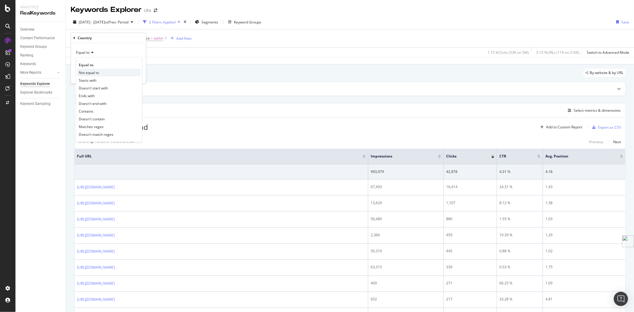
click at [86, 71] on span "Not equal to" at bounding box center [89, 72] width 20 height 5
type input "[GEOGRAPHIC_DATA]"
click at [136, 76] on div "Apply" at bounding box center [136, 75] width 9 height 5
